Goal: Information Seeking & Learning: Check status

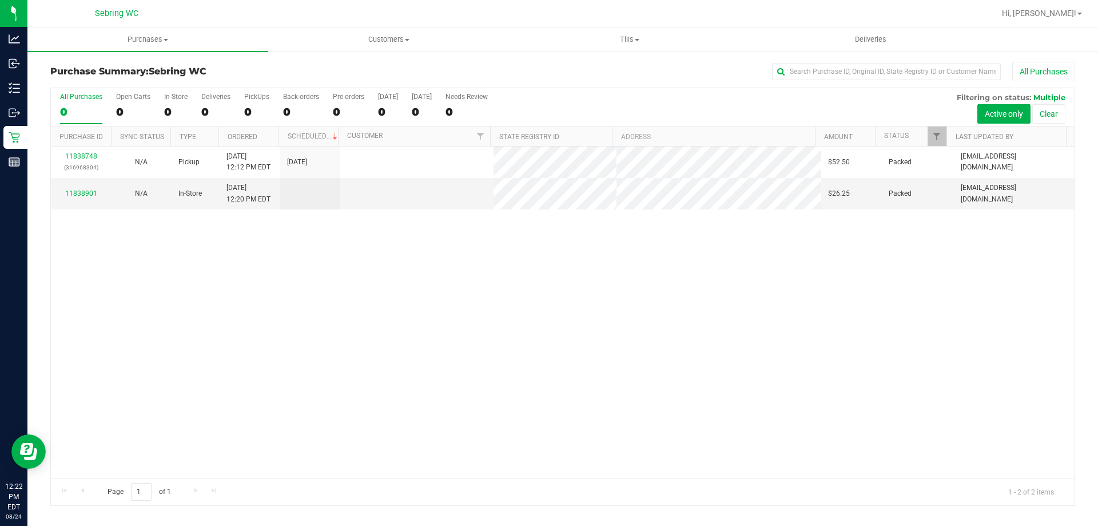
click at [189, 291] on div "11838748 (316968304) N/A Pickup [DATE] 12:12 PM EDT 8/24/2025 $52.50 Packed [EM…" at bounding box center [563, 311] width 1024 height 331
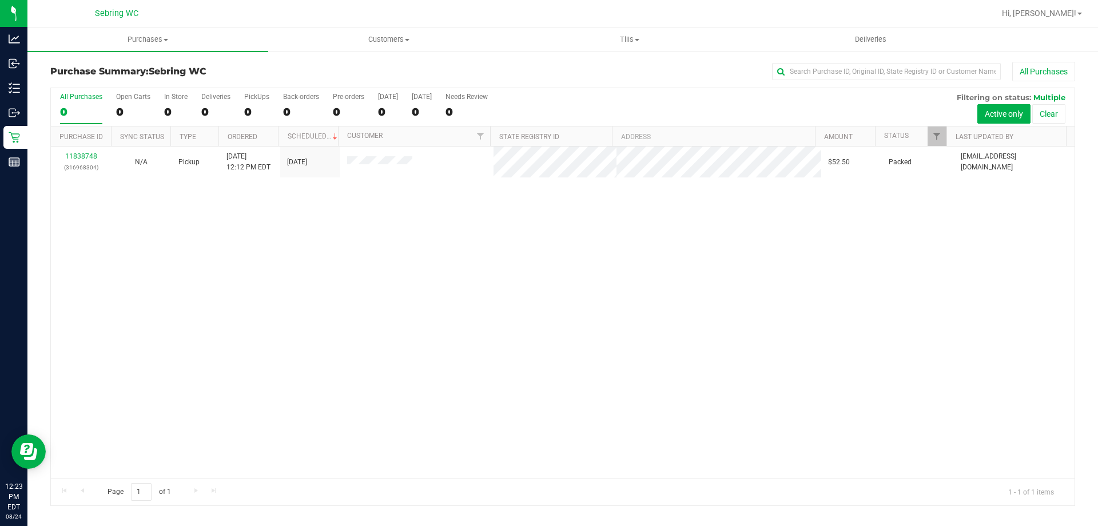
click at [687, 376] on div "11838748 (316968304) N/A Pickup [DATE] 12:12 PM EDT 8/24/2025 $52.50 Packed [EM…" at bounding box center [563, 311] width 1024 height 331
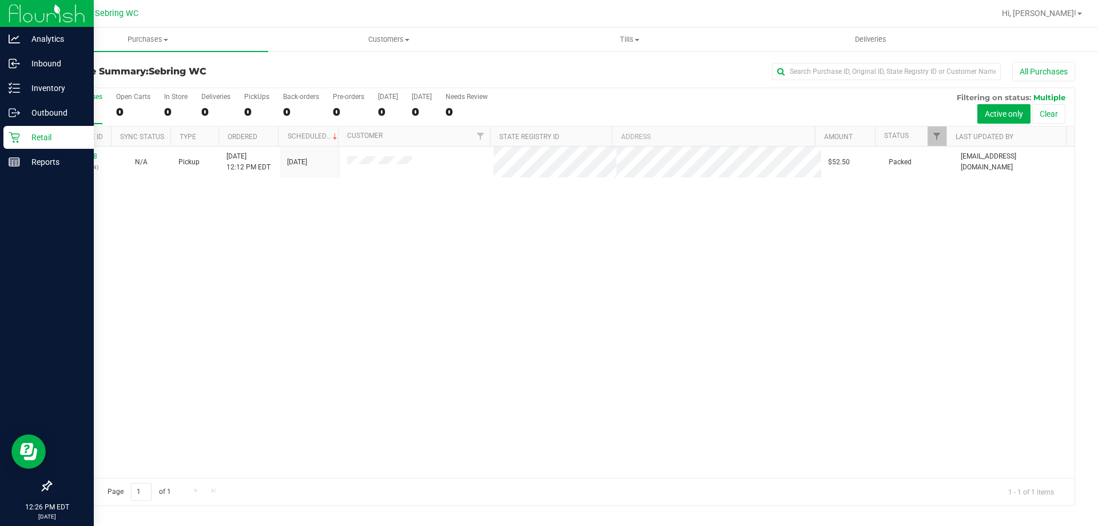
click at [22, 134] on p "Retail" at bounding box center [54, 137] width 69 height 14
click at [21, 168] on p "Reports" at bounding box center [54, 162] width 69 height 14
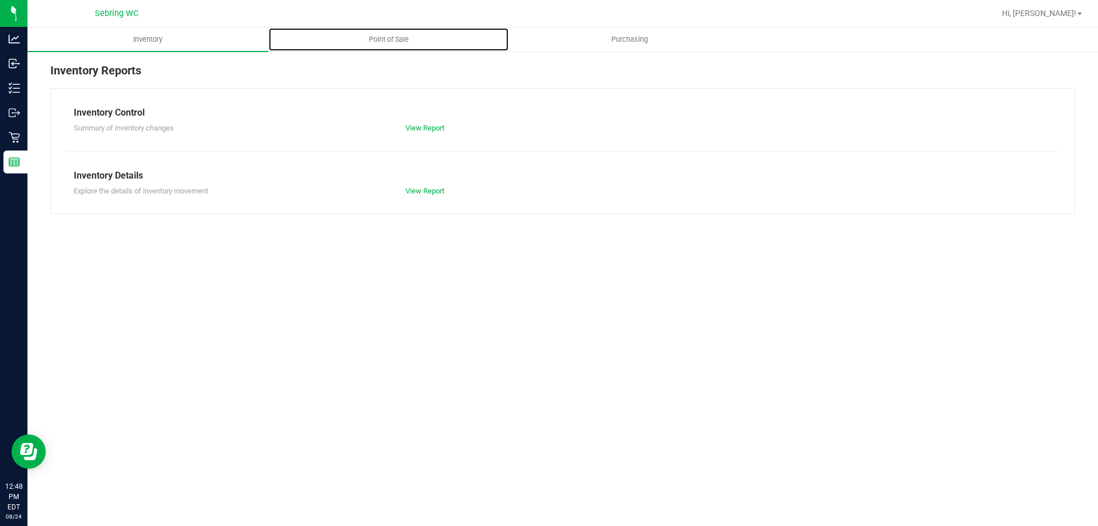
click at [376, 35] on span "Point of Sale" at bounding box center [388, 39] width 71 height 10
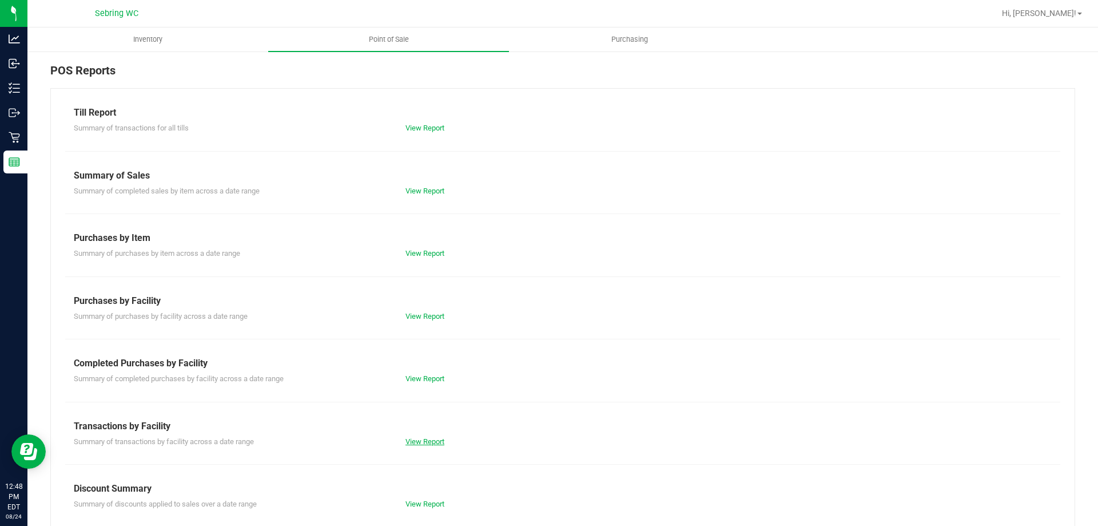
click at [415, 442] on link "View Report" at bounding box center [424, 441] width 39 height 9
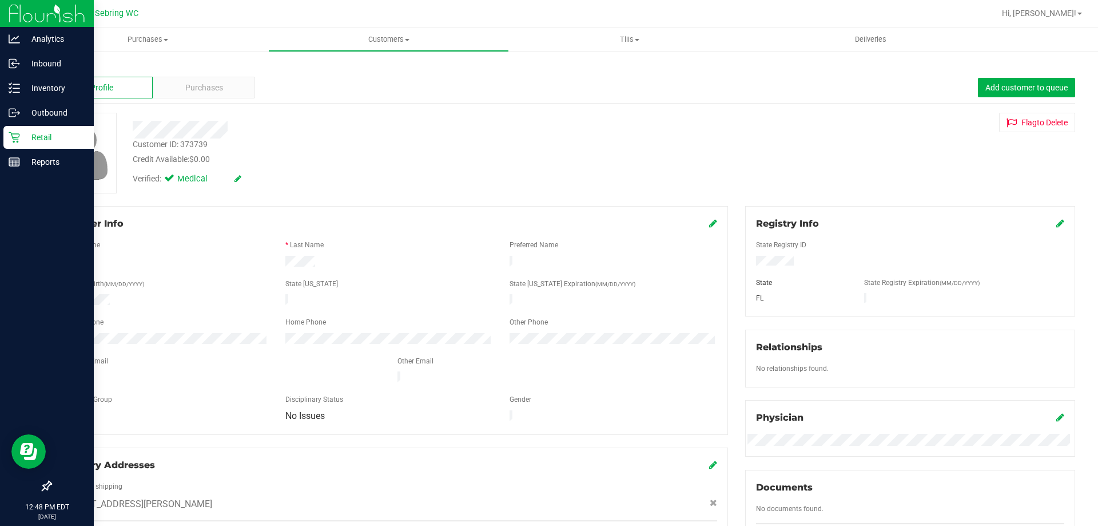
click at [24, 148] on div "Retail" at bounding box center [48, 137] width 90 height 23
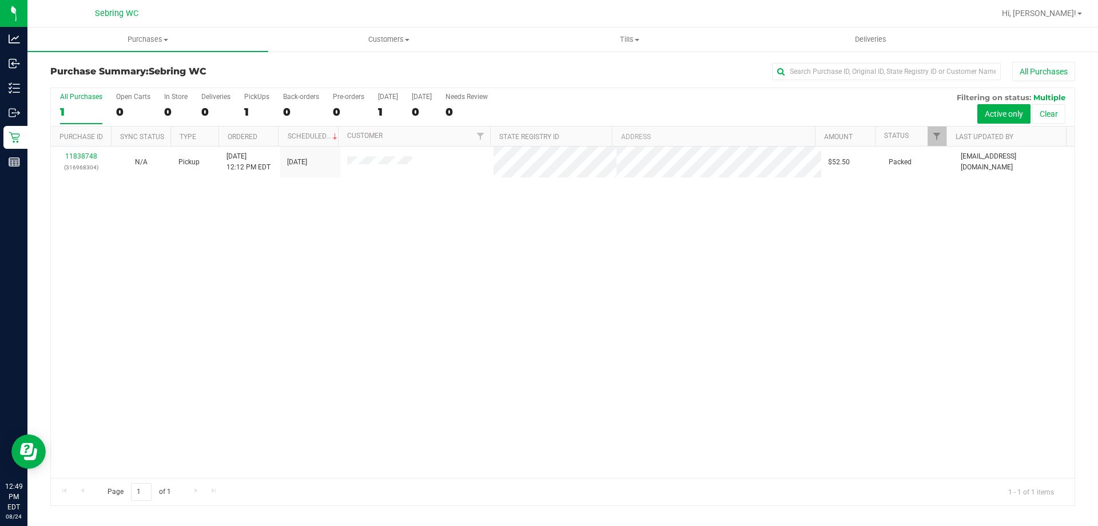
click at [246, 277] on div "11838748 (316968304) N/A Pickup [DATE] 12:12 PM EDT 8/24/2025 $52.50 Packed [EM…" at bounding box center [563, 311] width 1024 height 331
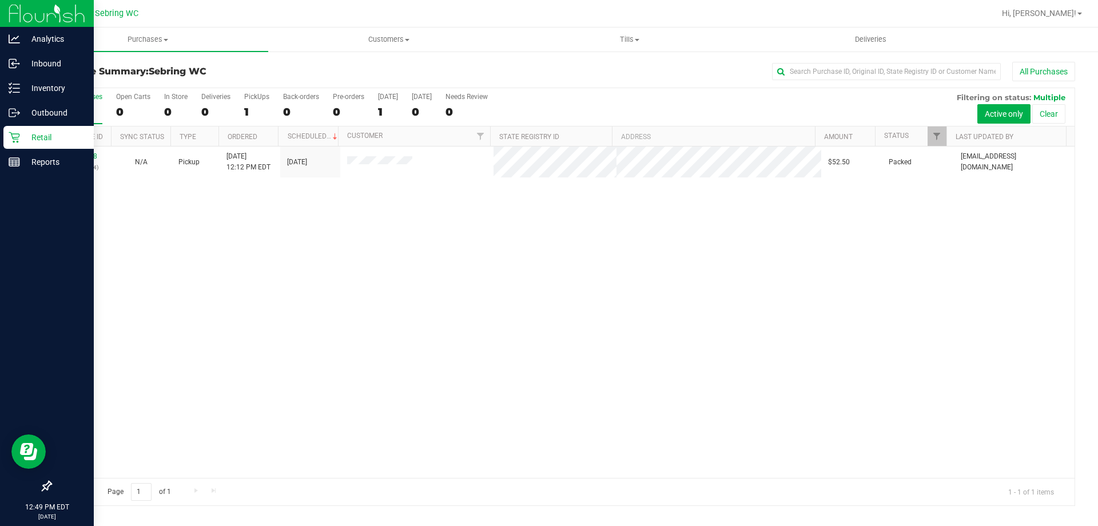
click at [22, 133] on p "Retail" at bounding box center [54, 137] width 69 height 14
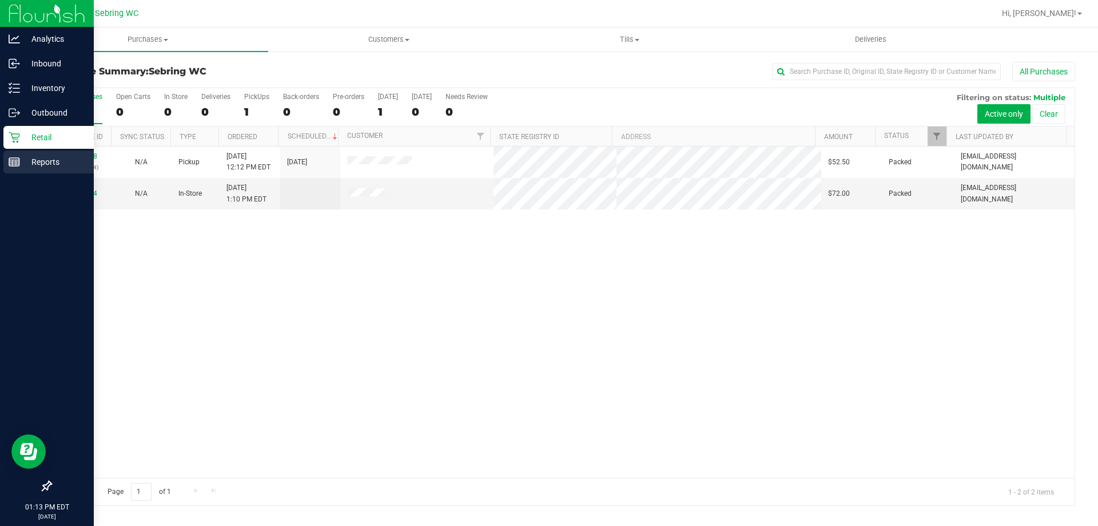
click at [51, 159] on p "Reports" at bounding box center [54, 162] width 69 height 14
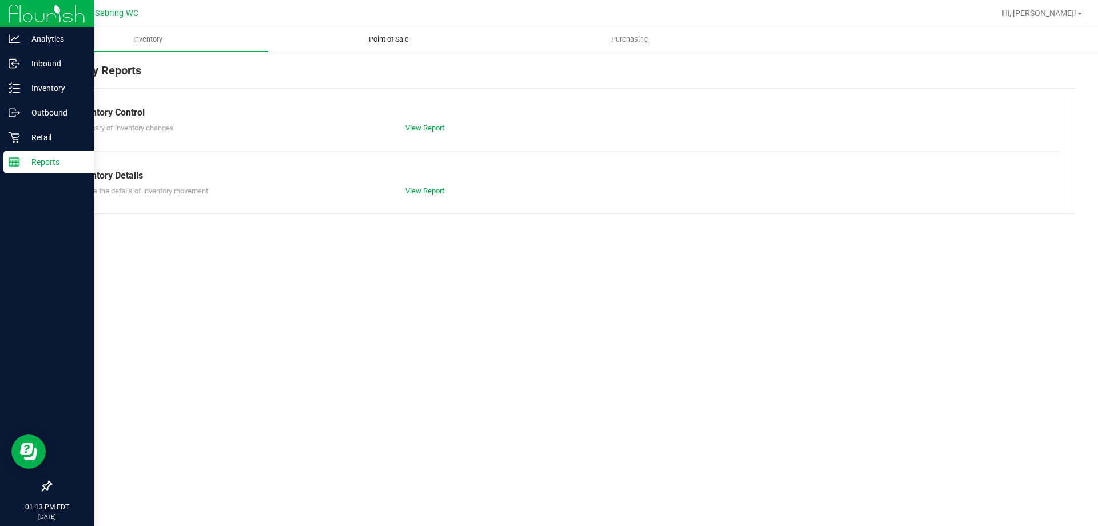
click at [390, 37] on span "Point of Sale" at bounding box center [388, 39] width 71 height 10
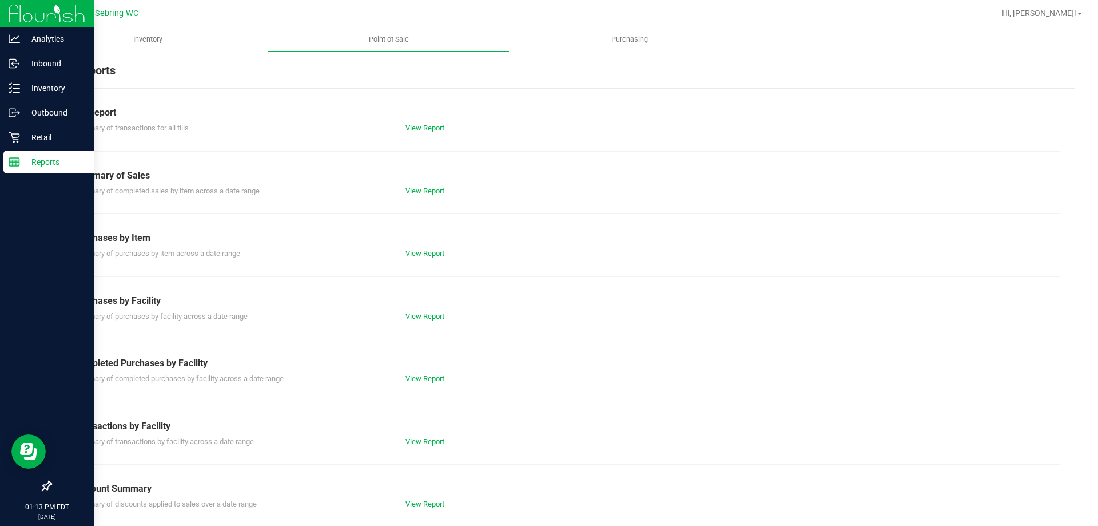
click at [412, 441] on link "View Report" at bounding box center [424, 441] width 39 height 9
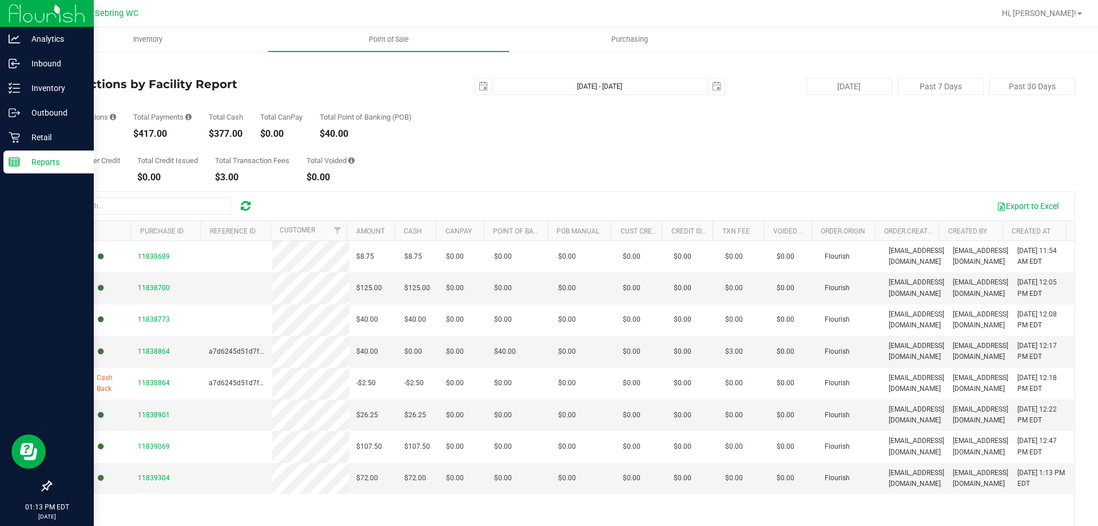
click at [19, 158] on rect at bounding box center [14, 162] width 10 height 8
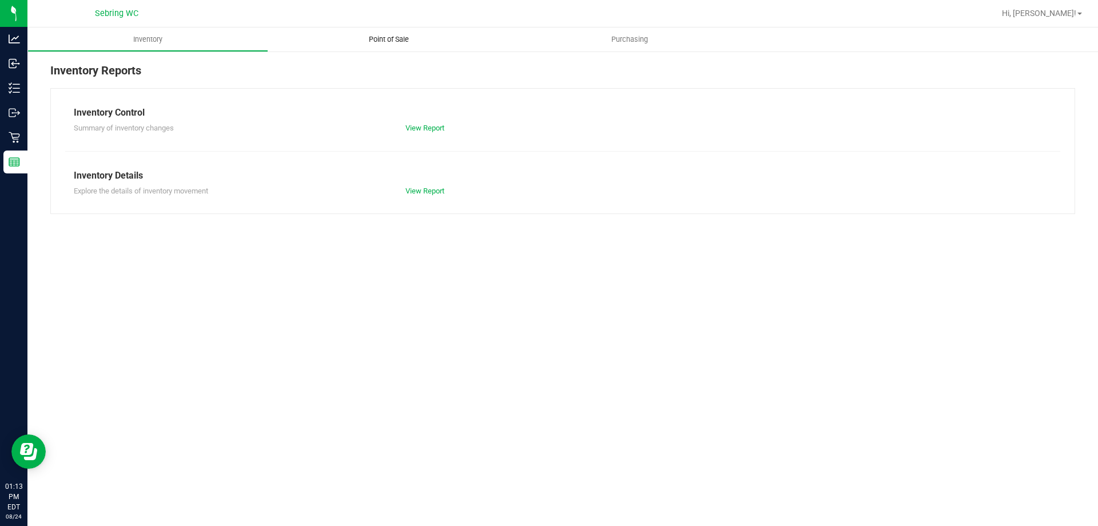
click at [392, 34] on uib-tab-heading "Point of Sale" at bounding box center [388, 39] width 241 height 24
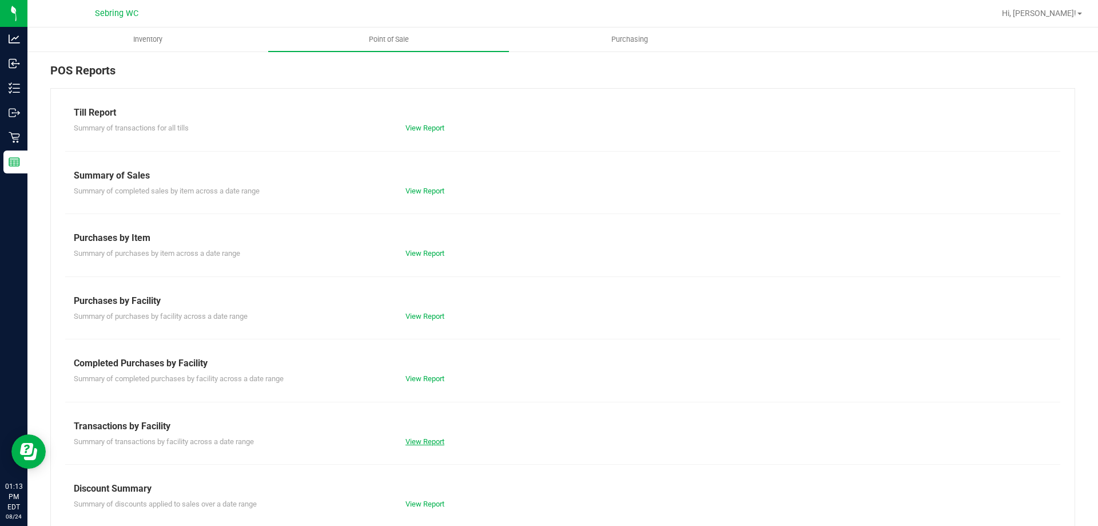
click at [417, 440] on link "View Report" at bounding box center [424, 441] width 39 height 9
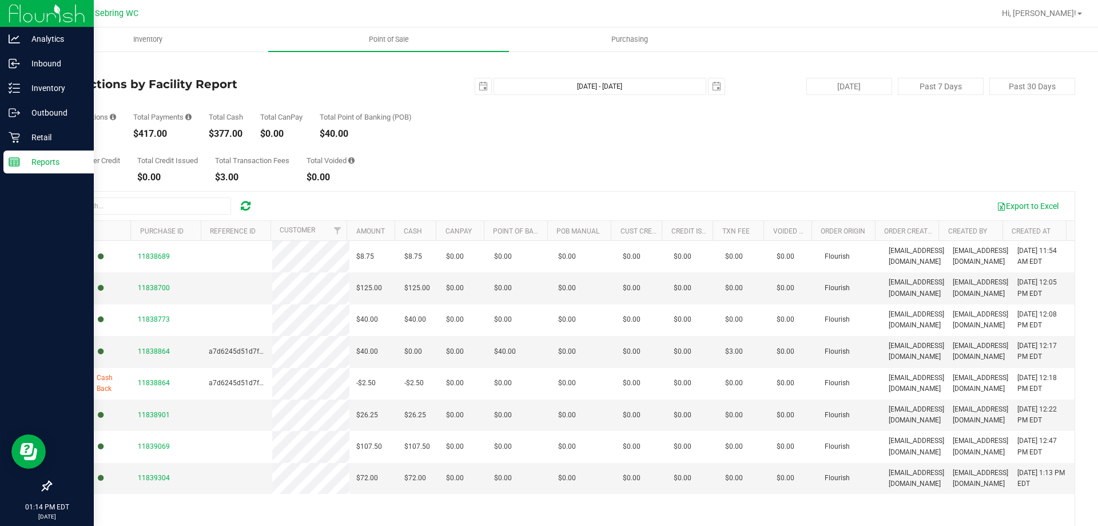
click at [38, 162] on p "Reports" at bounding box center [54, 162] width 69 height 14
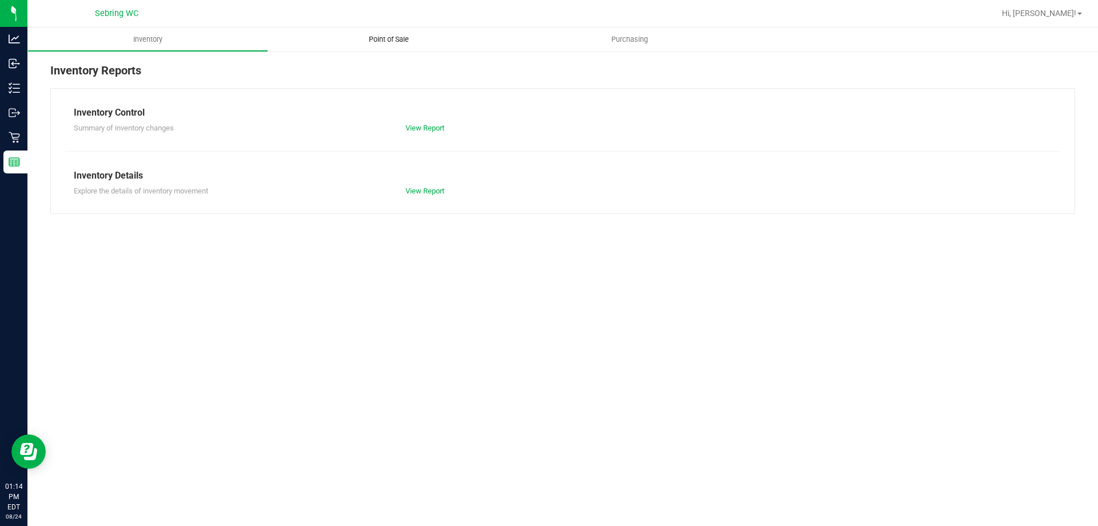
click at [393, 37] on span "Point of Sale" at bounding box center [388, 39] width 71 height 10
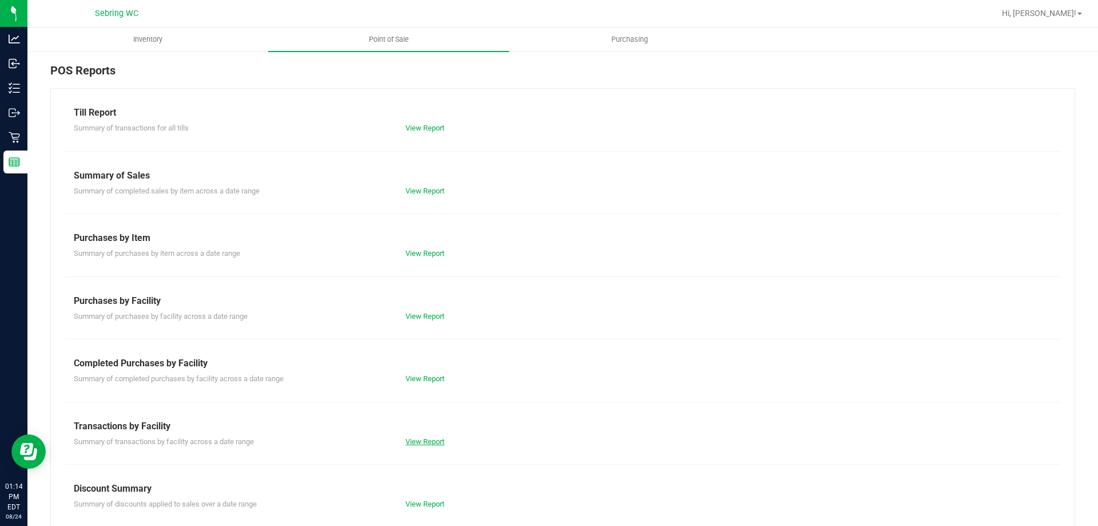
click at [436, 442] on link "View Report" at bounding box center [424, 441] width 39 height 9
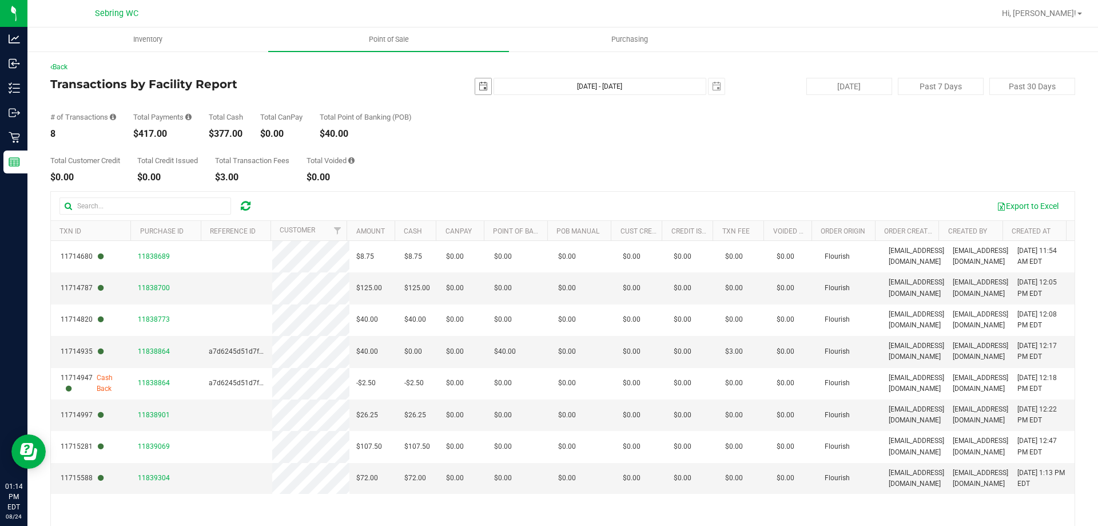
click at [482, 85] on span "select" at bounding box center [483, 86] width 16 height 16
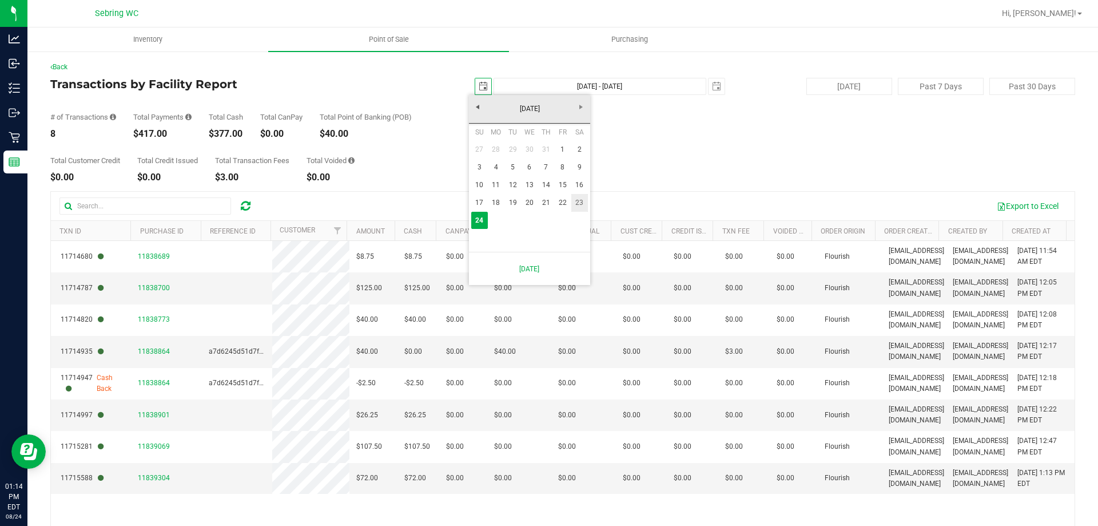
click at [576, 203] on link "23" at bounding box center [579, 203] width 17 height 18
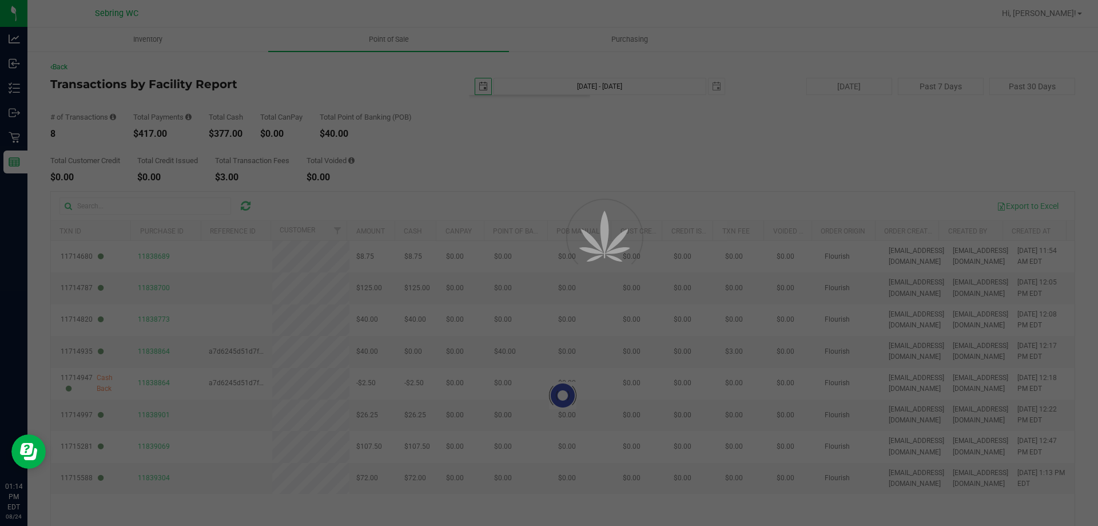
type input "2025-08-23"
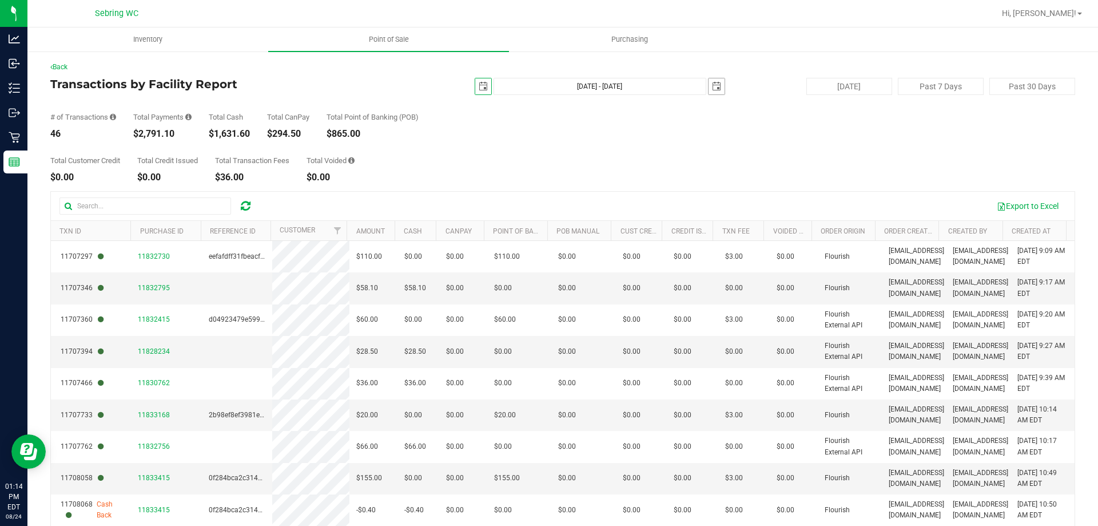
click at [712, 88] on span "select" at bounding box center [716, 86] width 9 height 9
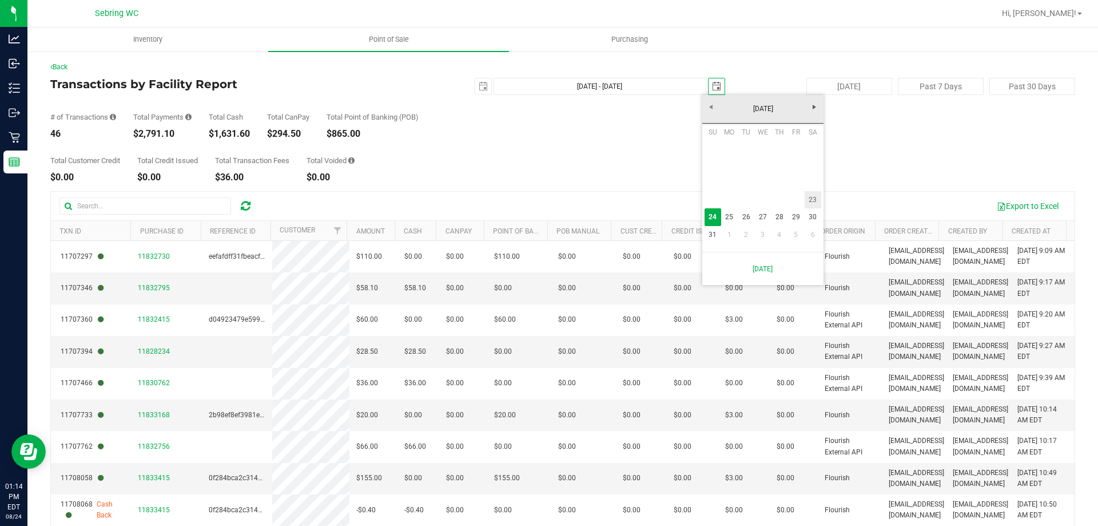
click at [813, 201] on link "23" at bounding box center [813, 200] width 17 height 18
type input "Aug 23, 2025 - Aug 23, 2025"
type input "2025-08-23"
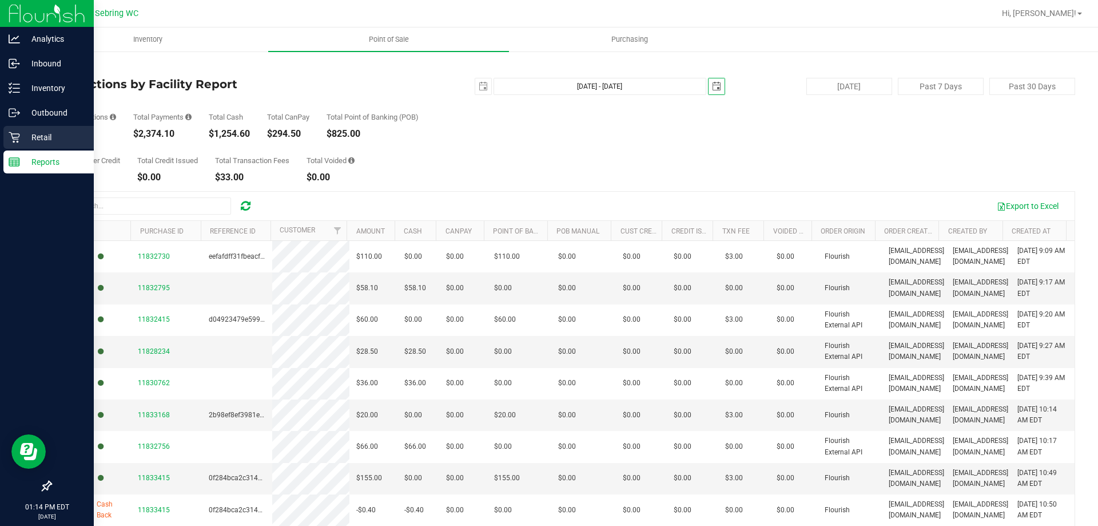
click at [21, 133] on p "Retail" at bounding box center [54, 137] width 69 height 14
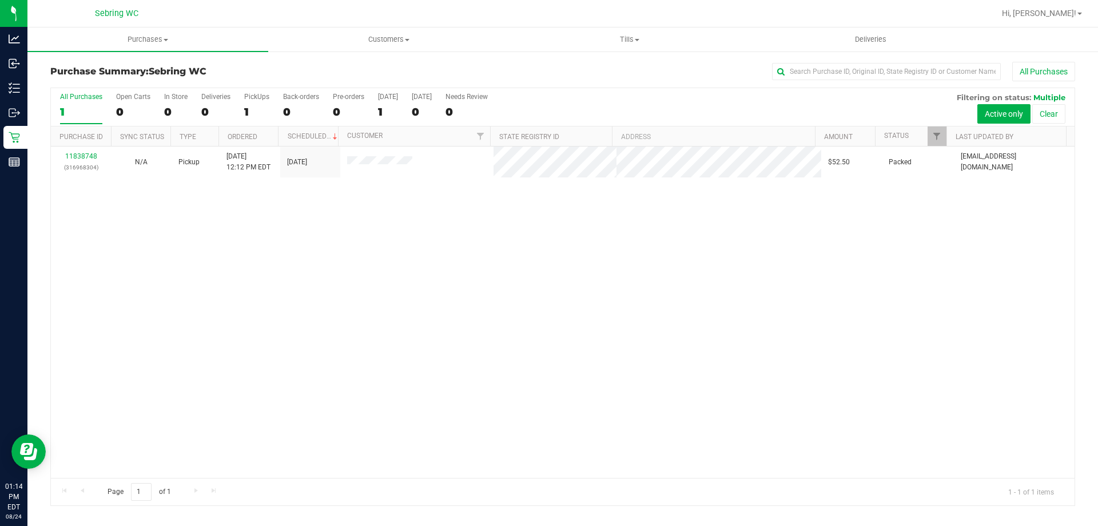
click at [327, 282] on div "11838748 (316968304) N/A Pickup [DATE] 12:12 PM EDT 8/24/2025 $52.50 Packed [EM…" at bounding box center [563, 311] width 1024 height 331
click at [29, 144] on div "Purchase Summary: Sebring WC All Purchases All Purchases 1 Open Carts 0 In Stor…" at bounding box center [562, 283] width 1070 height 467
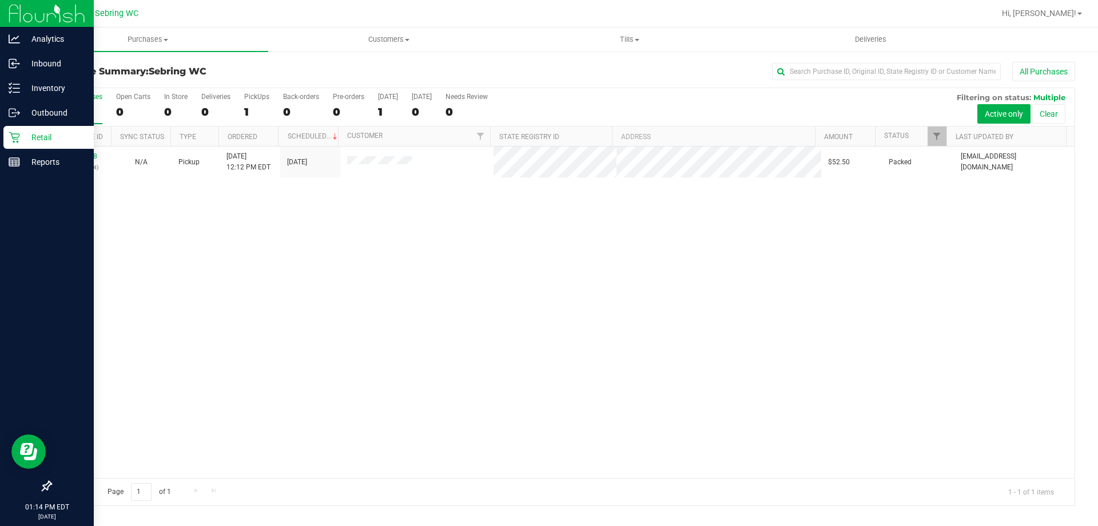
click at [19, 137] on icon at bounding box center [14, 137] width 11 height 11
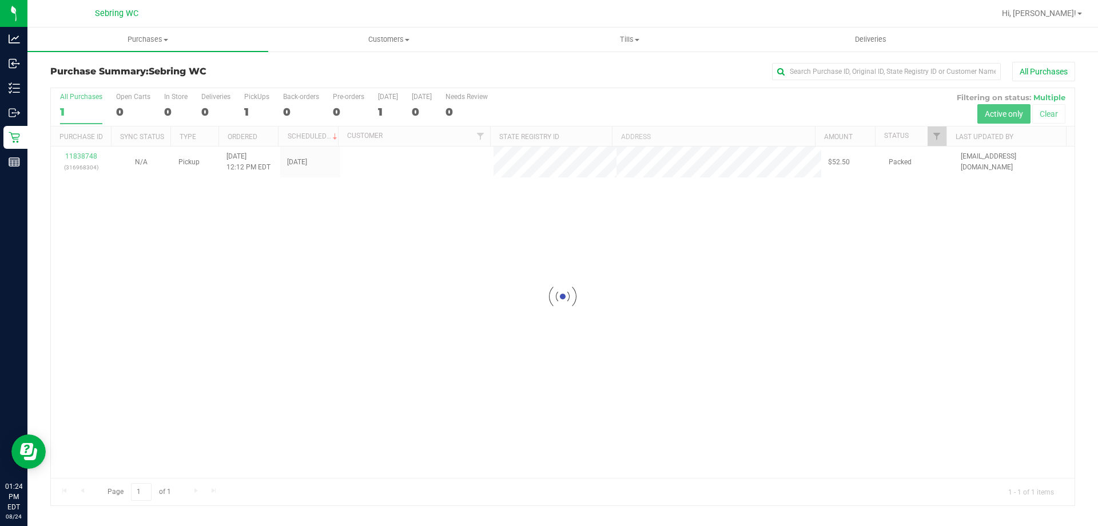
click at [358, 277] on div at bounding box center [563, 296] width 1024 height 417
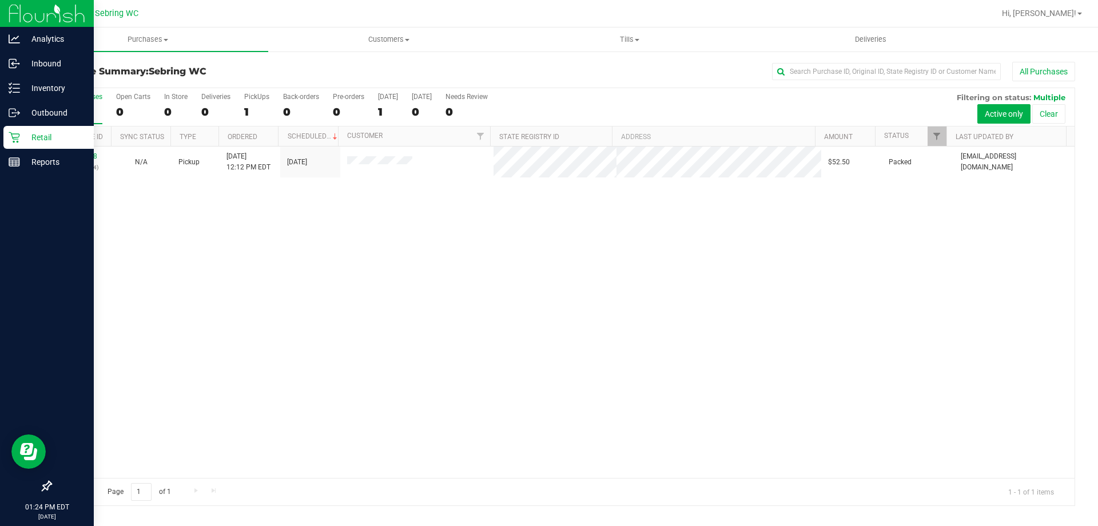
click at [13, 137] on icon at bounding box center [14, 137] width 11 height 11
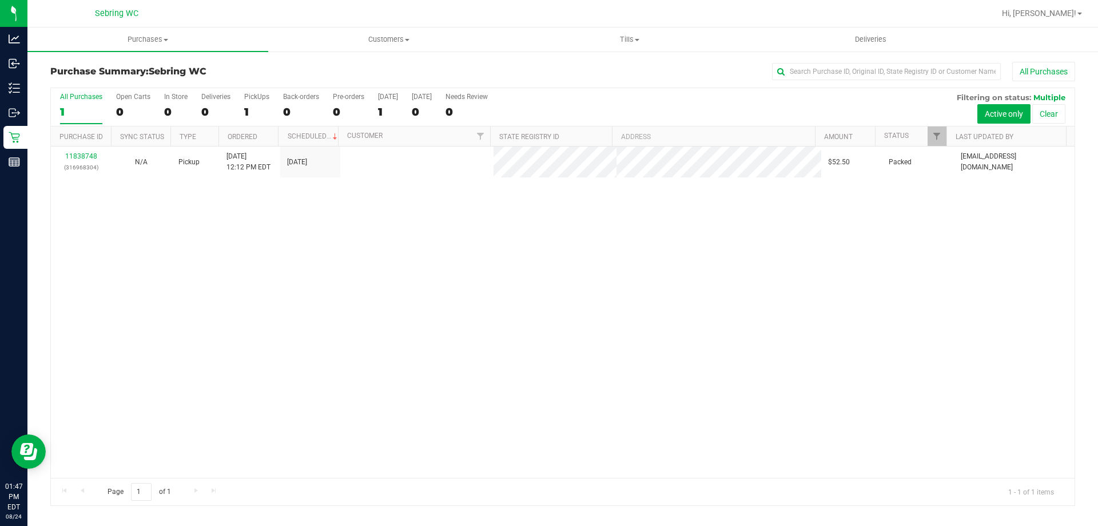
click at [398, 326] on div "11838748 (316968304) N/A Pickup [DATE] 12:12 PM EDT 8/24/2025 $52.50 Packed [EM…" at bounding box center [563, 311] width 1024 height 331
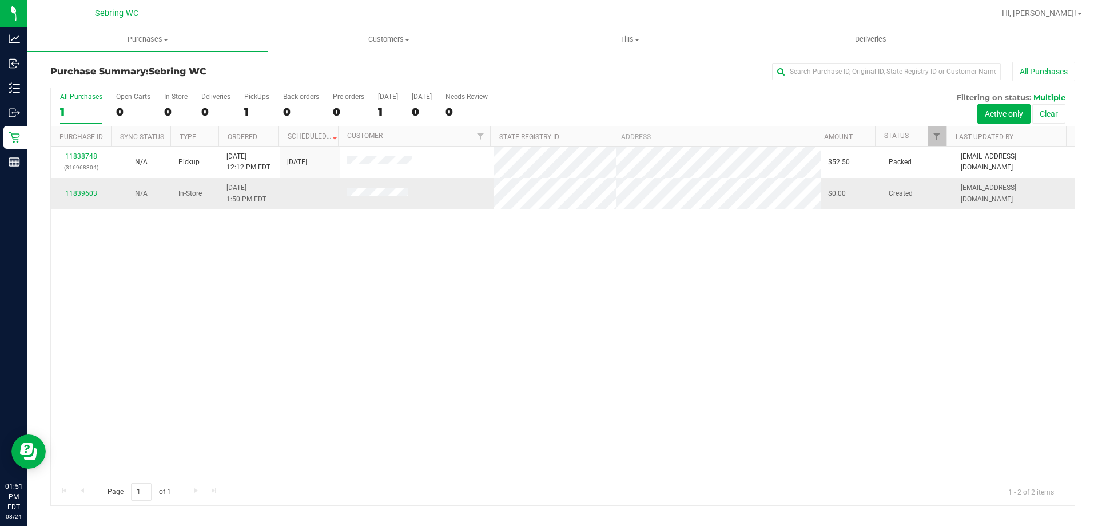
click at [75, 194] on link "11839603" at bounding box center [81, 193] width 32 height 8
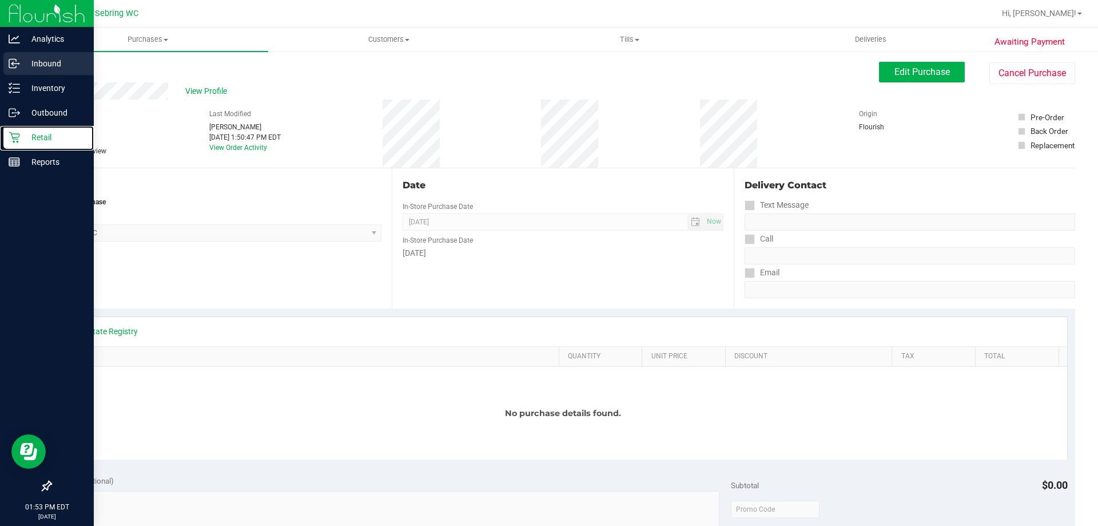
drag, startPoint x: 9, startPoint y: 140, endPoint x: 38, endPoint y: 66, distance: 79.1
click at [10, 139] on icon at bounding box center [14, 137] width 11 height 11
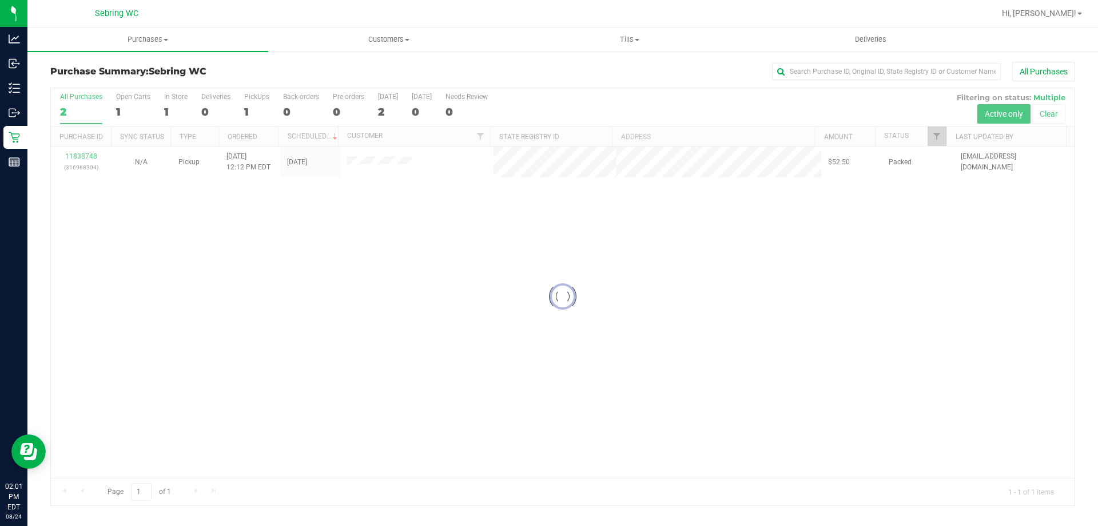
drag, startPoint x: 308, startPoint y: 278, endPoint x: 110, endPoint y: 201, distance: 211.8
click at [304, 278] on div at bounding box center [563, 296] width 1024 height 417
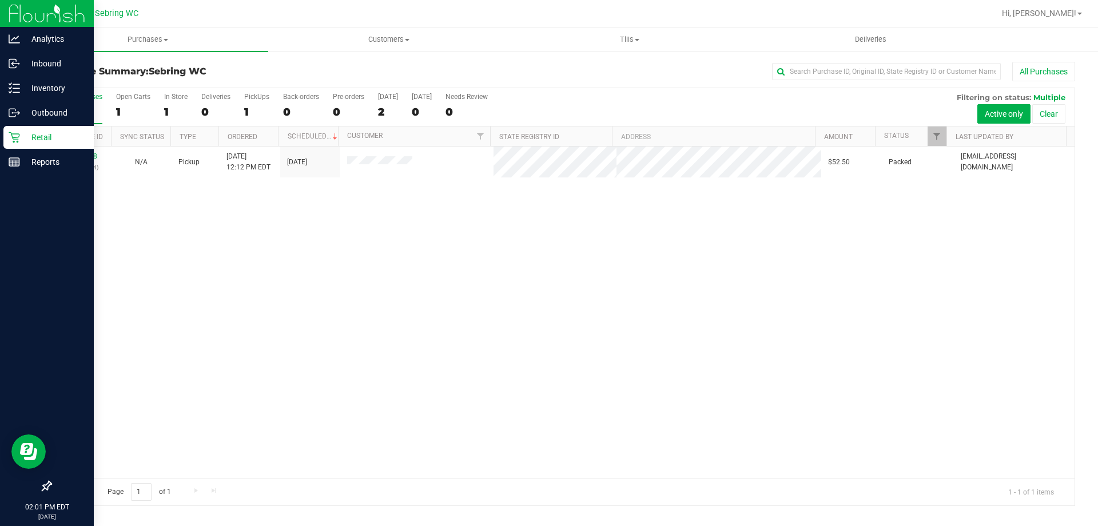
click at [19, 134] on icon at bounding box center [14, 137] width 11 height 11
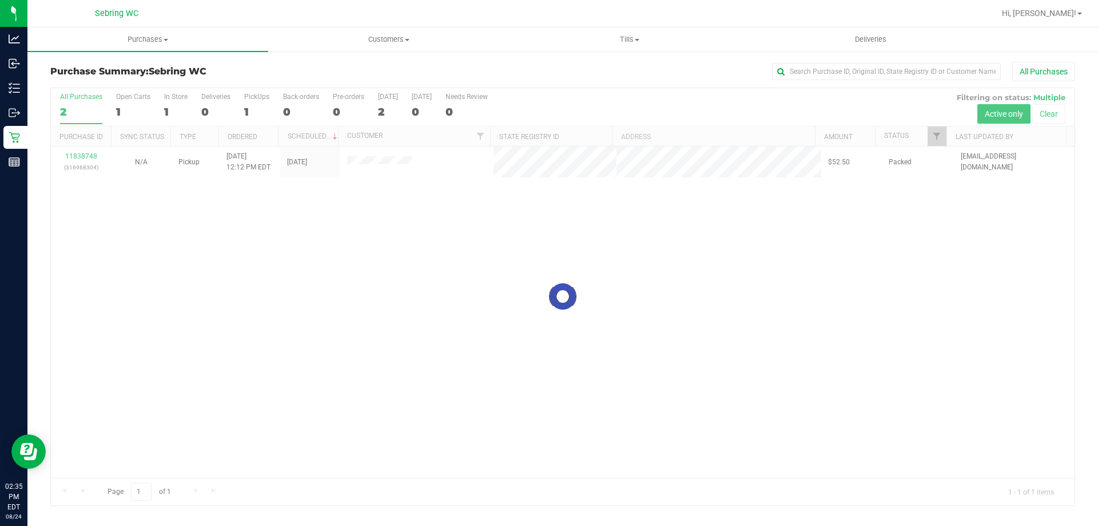
click at [594, 266] on div at bounding box center [563, 296] width 1024 height 417
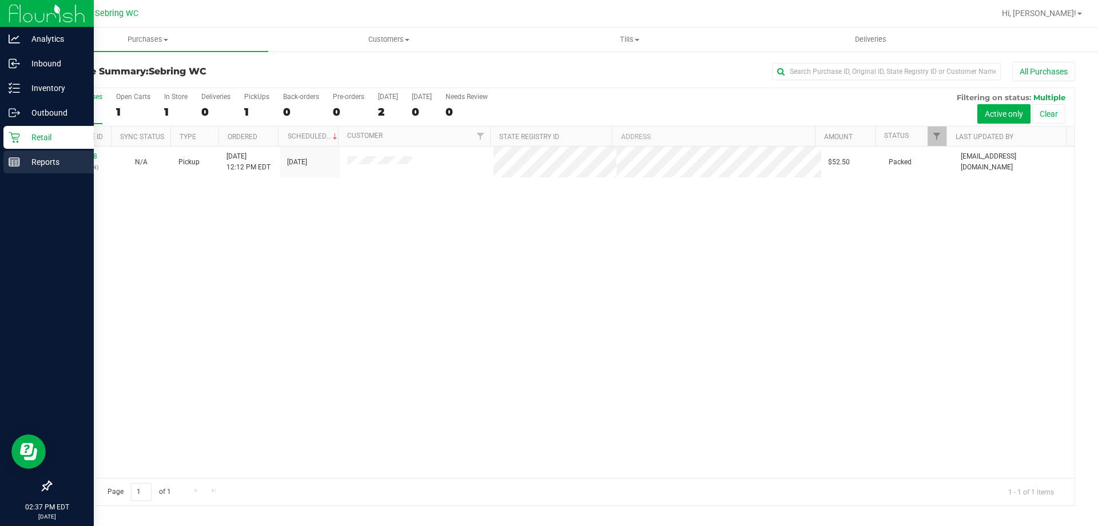
click at [14, 162] on line at bounding box center [14, 162] width 10 height 0
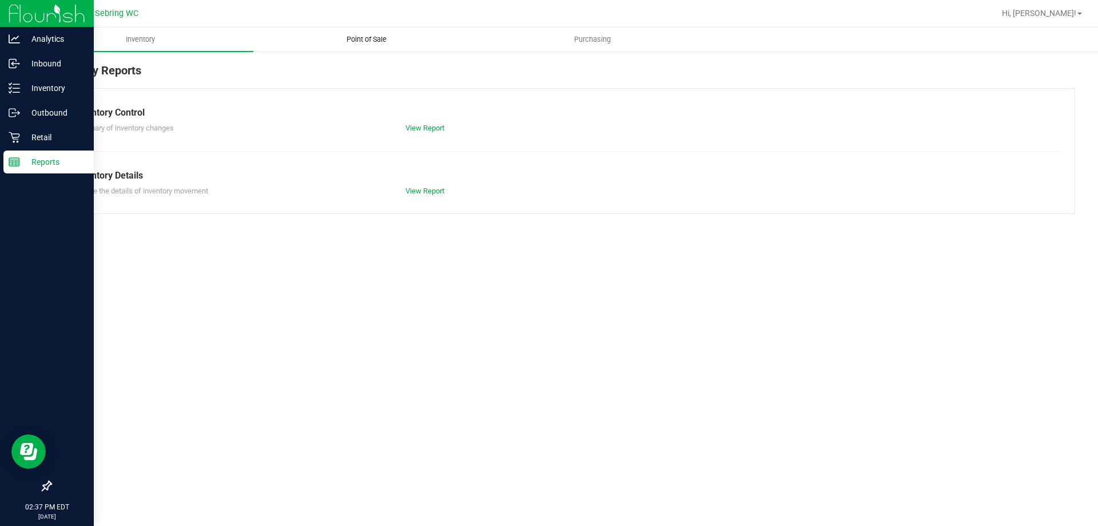
click at [360, 43] on span "Point of Sale" at bounding box center [366, 39] width 71 height 10
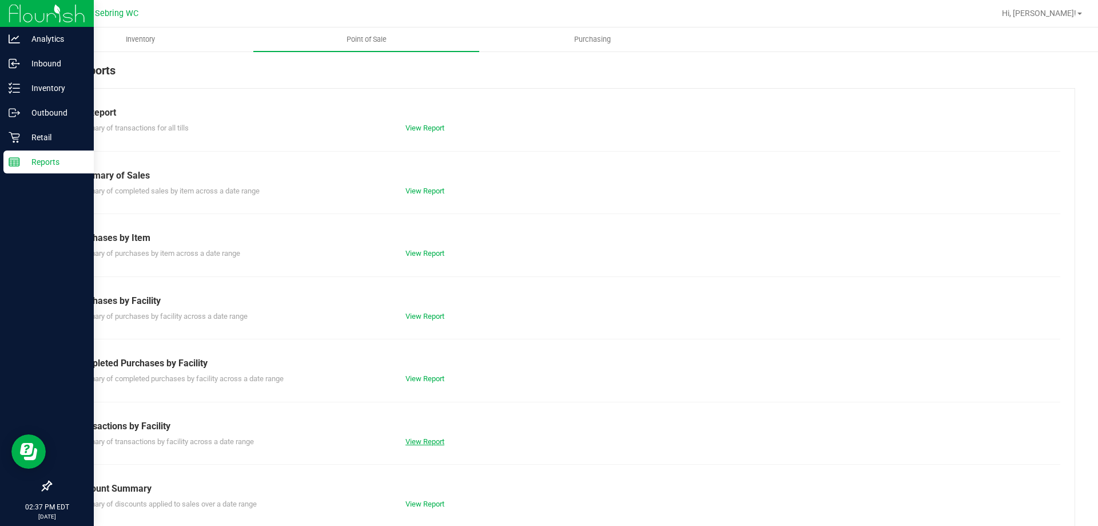
click at [434, 440] on link "View Report" at bounding box center [424, 441] width 39 height 9
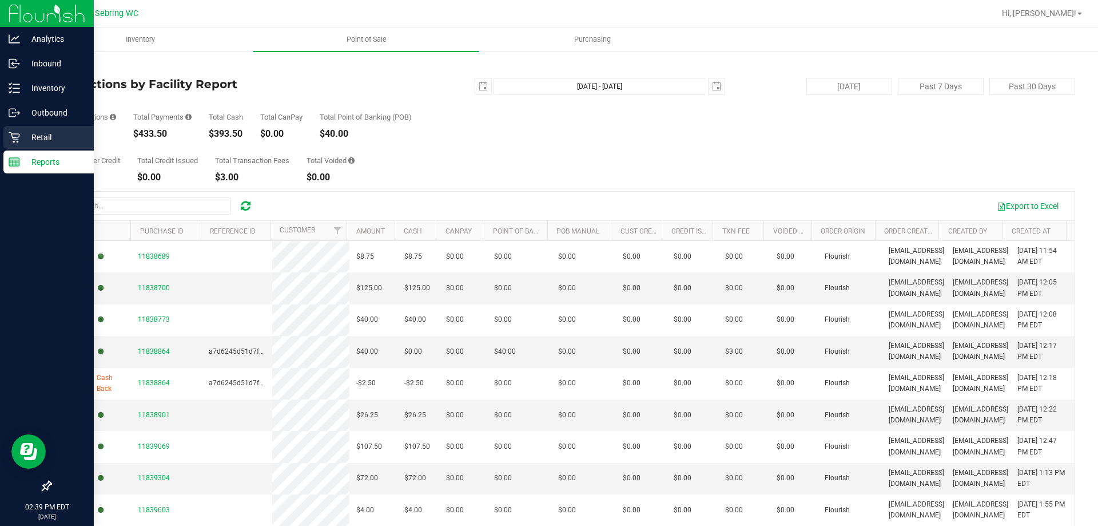
click at [57, 138] on p "Retail" at bounding box center [54, 137] width 69 height 14
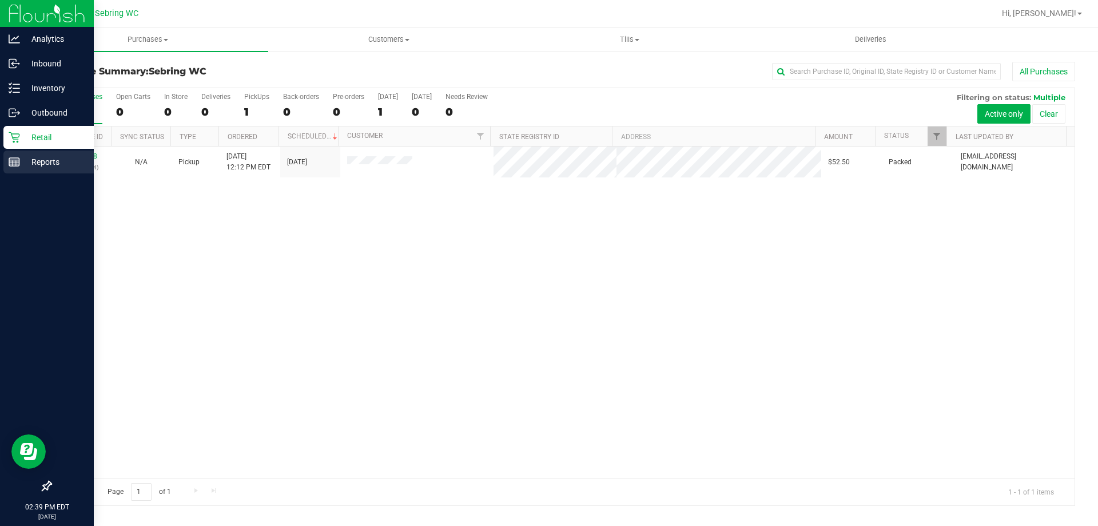
click at [26, 161] on p "Reports" at bounding box center [54, 162] width 69 height 14
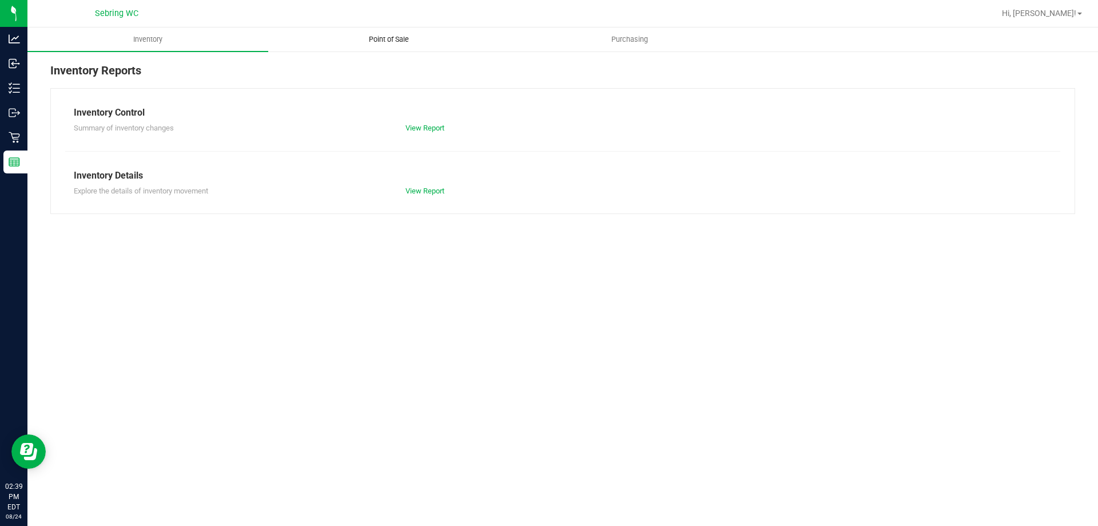
click at [370, 38] on span "Point of Sale" at bounding box center [388, 39] width 71 height 10
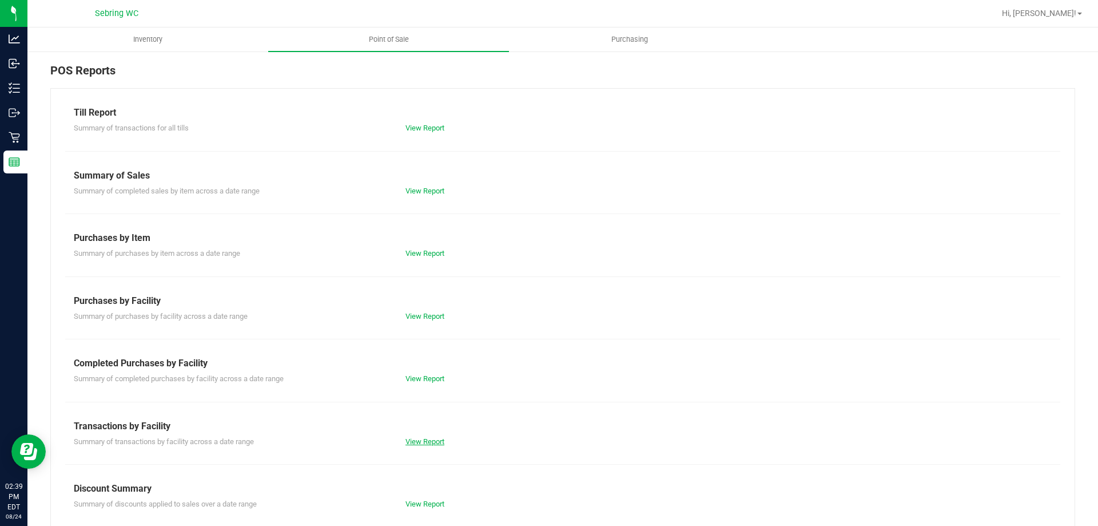
click at [413, 437] on link "View Report" at bounding box center [424, 441] width 39 height 9
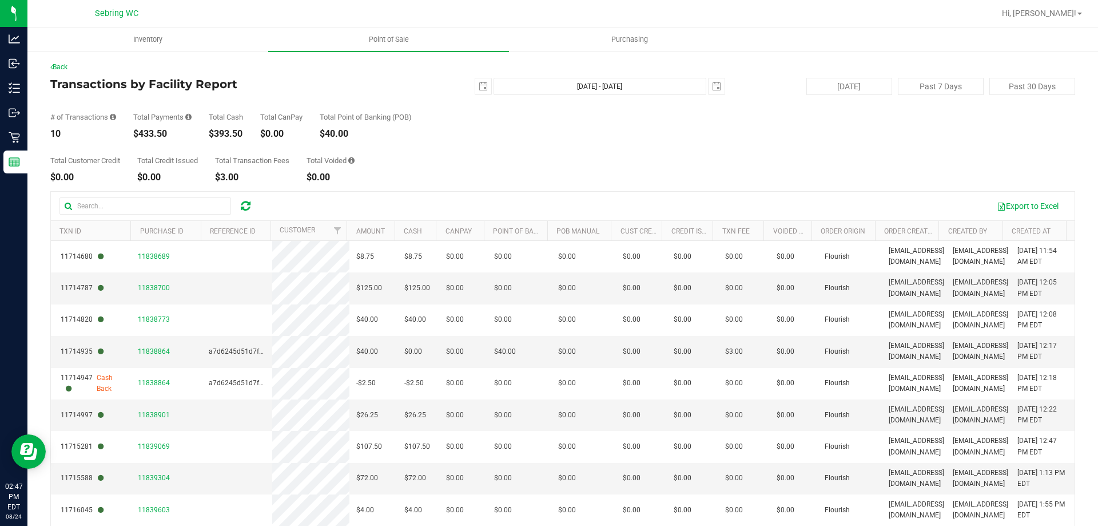
click at [668, 142] on div "Total Customer Credit $0.00 Total Credit Issued $0.00 Total Transaction Fees $3…" at bounding box center [562, 159] width 1025 height 43
click at [491, 149] on div "Total Customer Credit $0.00 Total Credit Issued $0.00 Total Transaction Fees $3…" at bounding box center [562, 159] width 1025 height 43
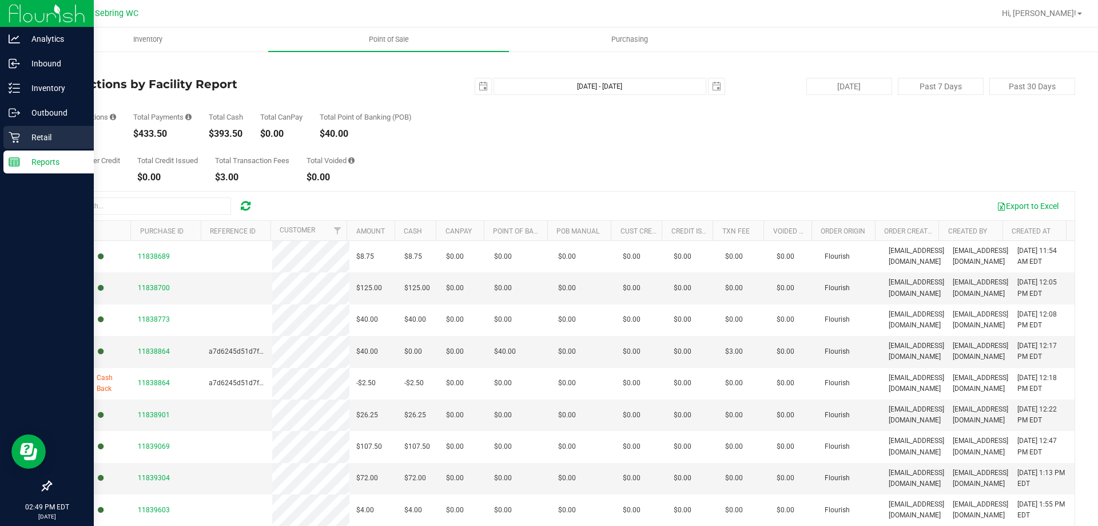
click at [15, 134] on icon at bounding box center [14, 137] width 11 height 11
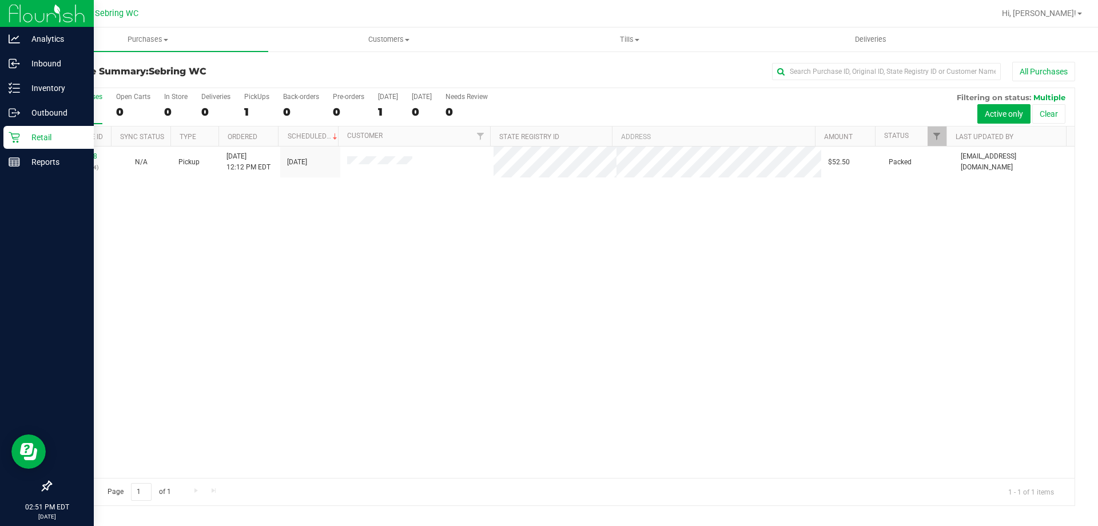
click at [441, 287] on div "11838748 (316968304) N/A Pickup [DATE] 12:12 PM EDT 8/24/2025 $52.50 Packed [EM…" at bounding box center [563, 311] width 1024 height 331
